Goal: Information Seeking & Learning: Compare options

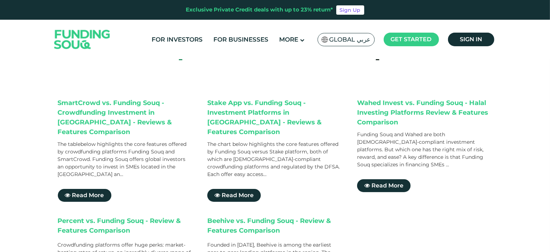
scroll to position [72, 0]
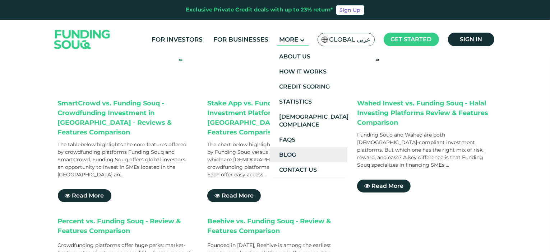
click at [303, 153] on link "Blog" at bounding box center [308, 155] width 77 height 15
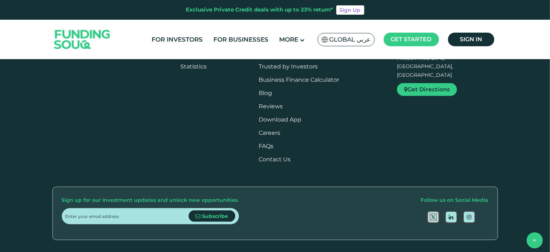
scroll to position [898, 0]
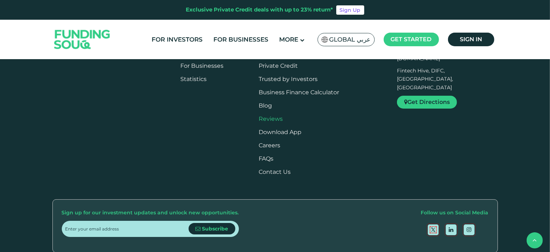
click at [279, 119] on link "Reviews" at bounding box center [270, 119] width 24 height 7
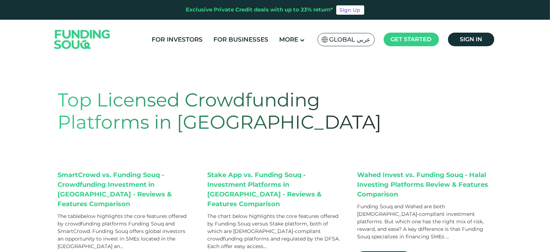
click at [339, 37] on span "Global عربي" at bounding box center [349, 40] width 41 height 8
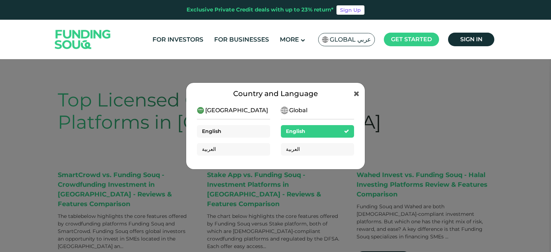
click at [230, 130] on div "English" at bounding box center [233, 131] width 73 height 13
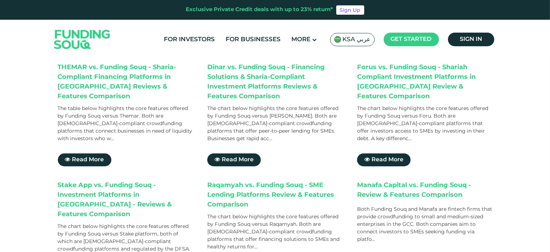
scroll to position [251, 0]
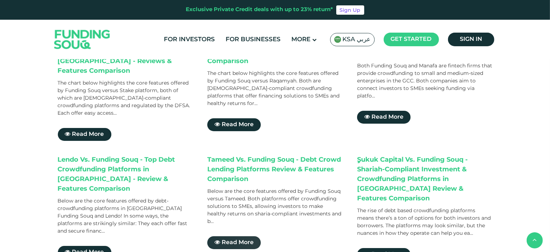
click at [230, 240] on span "Read More" at bounding box center [238, 242] width 32 height 5
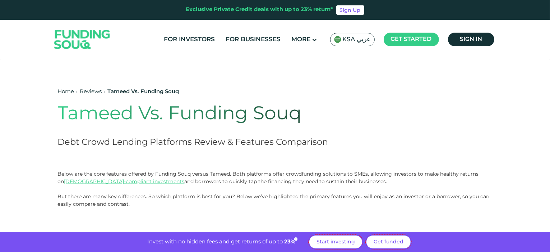
click at [355, 38] on span "KSA عربي" at bounding box center [357, 40] width 28 height 8
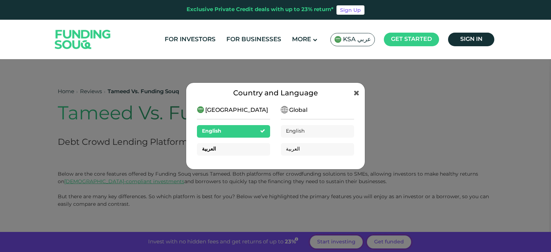
click at [239, 146] on div "العربية" at bounding box center [233, 149] width 73 height 13
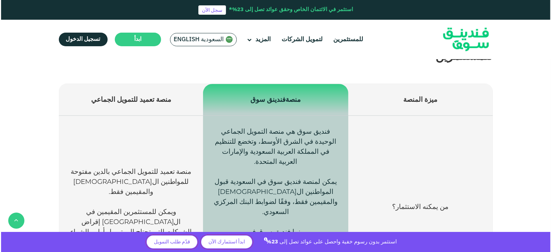
scroll to position [251, 0]
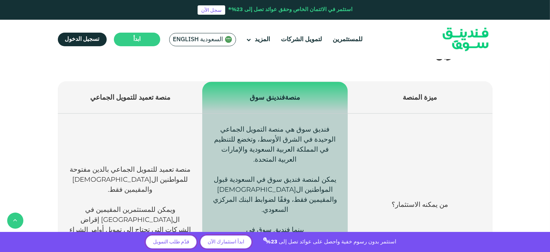
click at [197, 41] on span "السعودية English" at bounding box center [198, 40] width 50 height 8
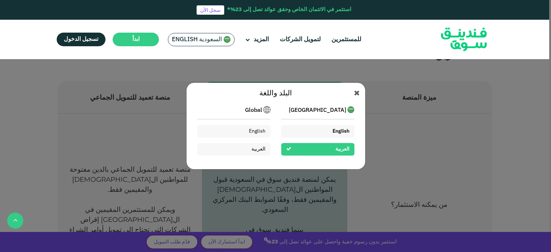
click at [337, 129] on span "English" at bounding box center [341, 131] width 17 height 5
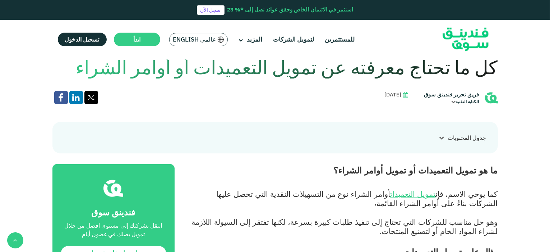
scroll to position [215, 0]
